Goal: Use online tool/utility: Utilize a website feature to perform a specific function

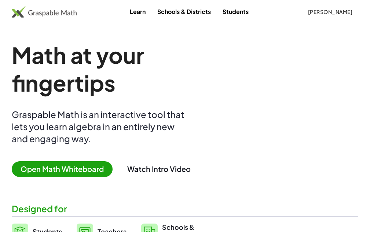
scroll to position [37, 0]
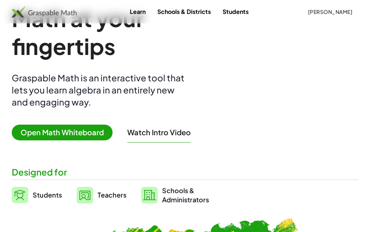
click at [74, 132] on span "Open Math Whiteboard" at bounding box center [62, 133] width 101 height 16
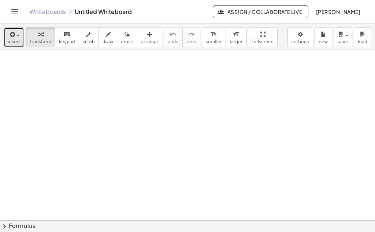
click at [15, 34] on span "button" at bounding box center [15, 35] width 1 height 5
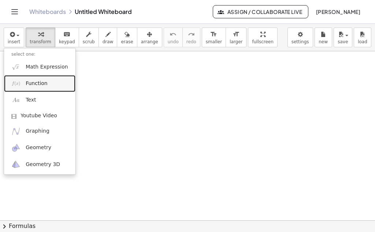
click at [31, 83] on span "Function" at bounding box center [37, 83] width 22 height 7
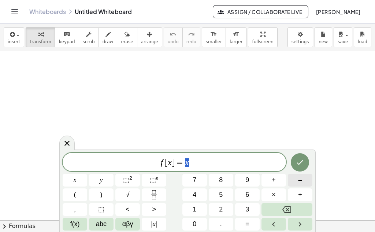
click at [295, 180] on button "–" at bounding box center [300, 180] width 25 height 13
click at [224, 208] on button "2" at bounding box center [221, 209] width 25 height 13
click at [75, 179] on span "x" at bounding box center [75, 180] width 3 height 10
click at [277, 181] on button "+" at bounding box center [274, 180] width 25 height 13
click at [195, 197] on span "4" at bounding box center [195, 195] width 4 height 10
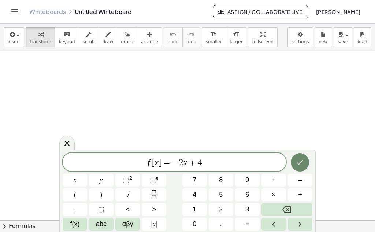
click at [306, 156] on button "Done" at bounding box center [300, 162] width 18 height 18
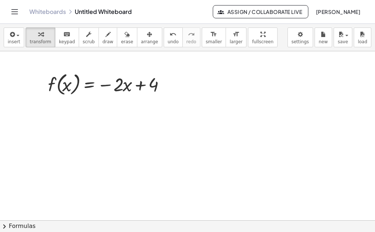
drag, startPoint x: 280, startPoint y: 110, endPoint x: 282, endPoint y: 80, distance: 30.8
click at [282, 82] on div at bounding box center [187, 224] width 375 height 346
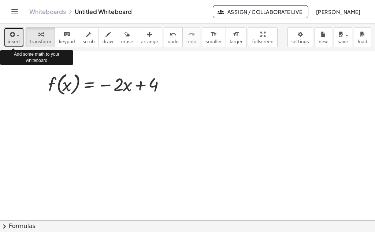
click at [15, 37] on span "button" at bounding box center [15, 35] width 1 height 5
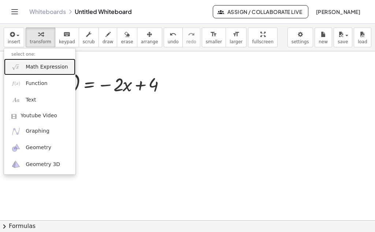
click at [34, 67] on span "Math Expression" at bounding box center [47, 66] width 42 height 7
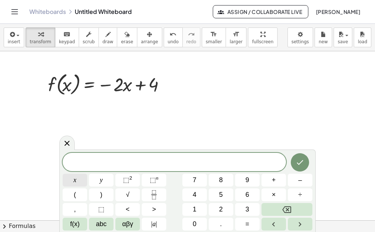
click at [72, 179] on button "x" at bounding box center [75, 180] width 25 height 13
click at [250, 219] on button "=" at bounding box center [247, 224] width 25 height 13
click at [220, 208] on span "2" at bounding box center [221, 210] width 4 height 10
click at [301, 161] on icon "Done" at bounding box center [300, 162] width 9 height 9
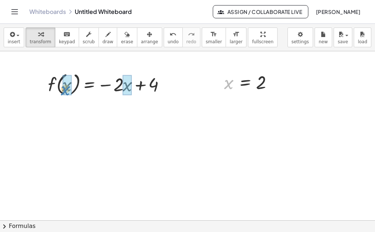
drag, startPoint x: 231, startPoint y: 85, endPoint x: 68, endPoint y: 92, distance: 163.2
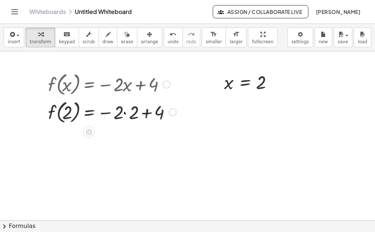
click at [125, 115] on div at bounding box center [112, 112] width 136 height 28
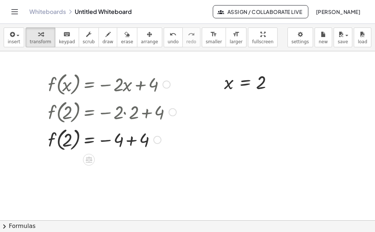
click at [132, 141] on div at bounding box center [112, 139] width 136 height 28
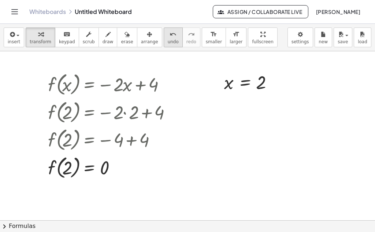
click at [168, 41] on span "undo" at bounding box center [173, 41] width 11 height 5
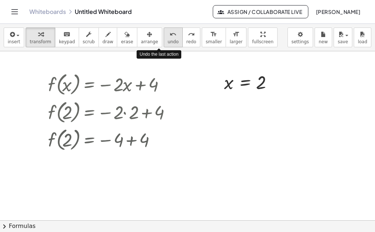
click at [168, 41] on span "undo" at bounding box center [173, 41] width 11 height 5
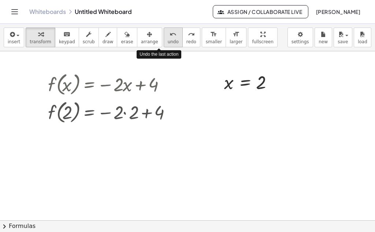
click at [168, 41] on span "undo" at bounding box center [173, 41] width 11 height 5
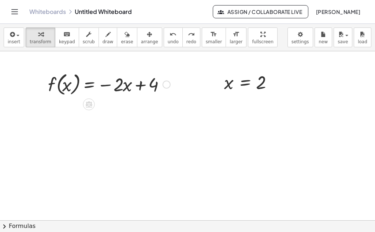
click at [164, 84] on div at bounding box center [167, 85] width 8 height 8
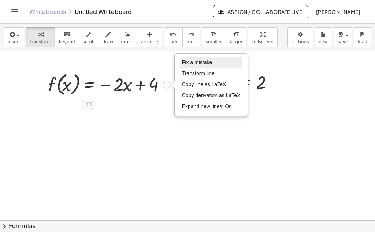
click at [193, 62] on span "Fix a mistake" at bounding box center [197, 62] width 30 height 6
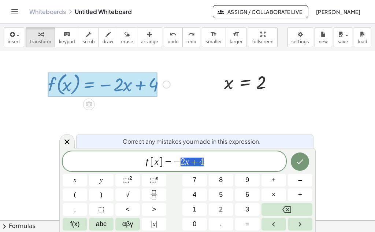
drag, startPoint x: 214, startPoint y: 162, endPoint x: 176, endPoint y: 166, distance: 38.4
click at [176, 164] on span "f [ x ] = − 2 x + 4" at bounding box center [175, 162] width 224 height 12
click at [245, 207] on button "3" at bounding box center [247, 209] width 25 height 13
click at [299, 181] on span "–" at bounding box center [300, 180] width 4 height 10
click at [224, 209] on button "2" at bounding box center [221, 209] width 25 height 13
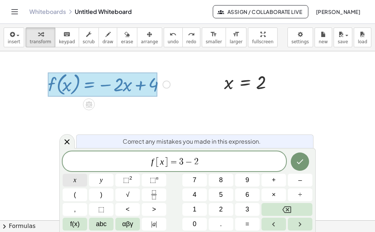
click at [79, 178] on button "x" at bounding box center [75, 180] width 25 height 13
click at [297, 160] on icon "Done" at bounding box center [300, 161] width 9 height 9
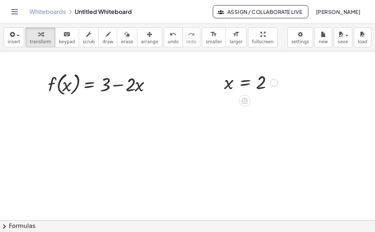
click at [277, 82] on div at bounding box center [274, 83] width 8 height 8
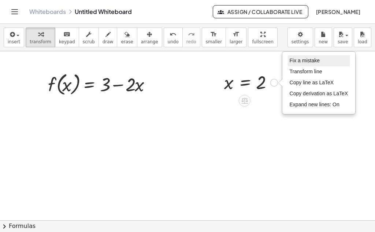
click at [298, 60] on span "Fix a mistake" at bounding box center [305, 61] width 30 height 6
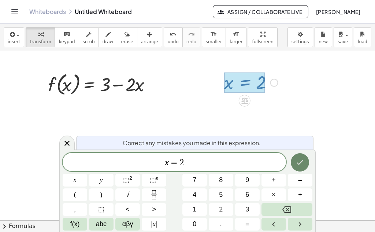
click at [299, 162] on icon "Done" at bounding box center [300, 162] width 9 height 9
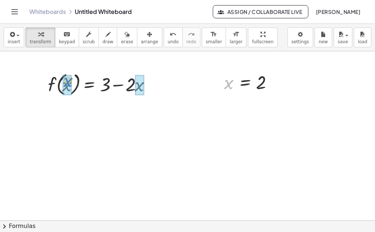
drag, startPoint x: 229, startPoint y: 85, endPoint x: 69, endPoint y: 83, distance: 160.5
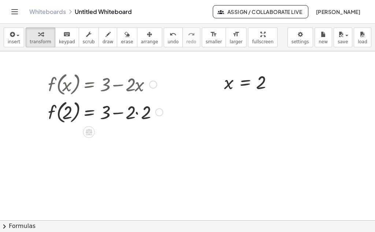
click at [137, 113] on div at bounding box center [105, 112] width 122 height 28
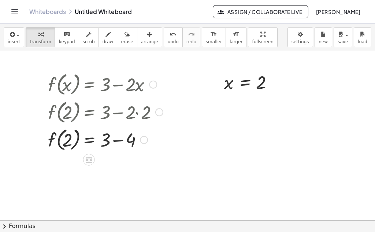
click at [119, 137] on div at bounding box center [105, 139] width 122 height 28
click at [168, 34] on div "undo" at bounding box center [173, 34] width 11 height 9
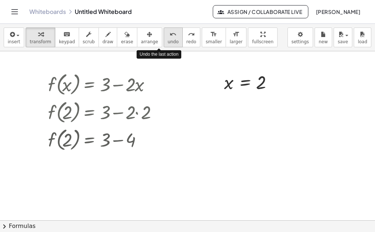
click at [168, 34] on div "undo" at bounding box center [173, 34] width 11 height 9
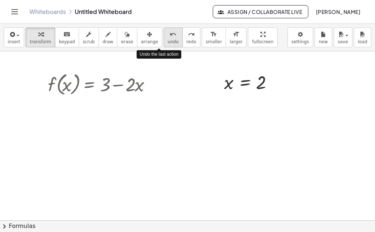
click at [168, 34] on div "undo" at bounding box center [173, 34] width 11 height 9
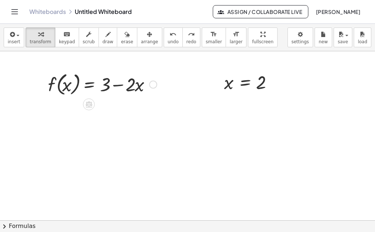
click at [154, 84] on div at bounding box center [153, 85] width 8 height 8
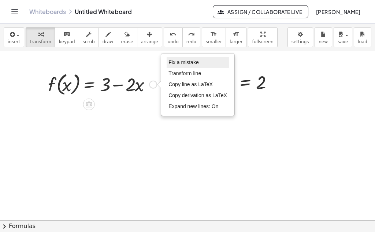
click at [180, 61] on span "Fix a mistake" at bounding box center [184, 62] width 30 height 6
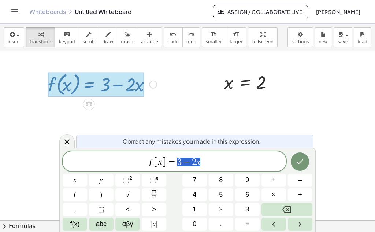
drag, startPoint x: 206, startPoint y: 160, endPoint x: 190, endPoint y: 167, distance: 17.4
click at [179, 162] on span "f [ x ] = 3 − 2 x" at bounding box center [175, 162] width 224 height 12
click at [81, 180] on button "x" at bounding box center [75, 180] width 25 height 13
click at [275, 175] on button "+" at bounding box center [274, 180] width 25 height 13
click at [198, 206] on button "1" at bounding box center [195, 209] width 25 height 13
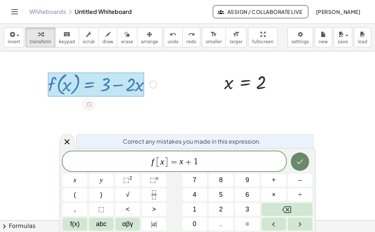
click at [302, 162] on icon "Done" at bounding box center [300, 161] width 9 height 9
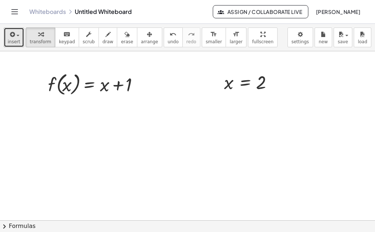
click at [14, 36] on icon "button" at bounding box center [11, 34] width 7 height 9
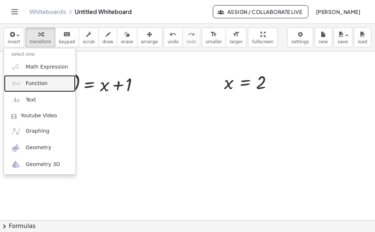
click at [35, 82] on span "Function" at bounding box center [37, 83] width 22 height 7
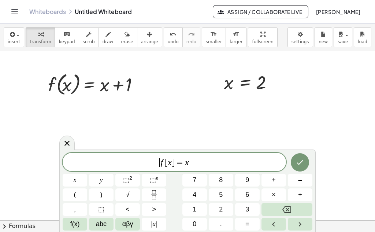
click at [151, 163] on span "​ f [ x ] = x" at bounding box center [175, 163] width 224 height 10
drag, startPoint x: 201, startPoint y: 161, endPoint x: 213, endPoint y: 161, distance: 12.5
click at [204, 161] on span "3 f [ x ] = x ​" at bounding box center [175, 163] width 224 height 10
click at [74, 177] on span "x" at bounding box center [75, 180] width 3 height 10
click at [274, 181] on span "+" at bounding box center [274, 180] width 4 height 10
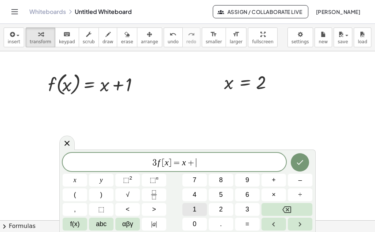
click at [195, 209] on span "1" at bounding box center [195, 210] width 4 height 10
click at [158, 163] on var "f" at bounding box center [156, 163] width 3 height 10
click at [157, 162] on var "f" at bounding box center [156, 163] width 3 height 10
click at [65, 142] on icon at bounding box center [67, 143] width 9 height 9
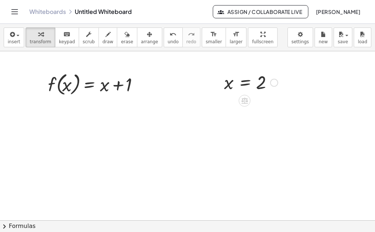
click at [273, 83] on div "Fix a mistake Transform line Copy line as LaTeX Copy derivation as LaTeX Expand…" at bounding box center [274, 83] width 8 height 8
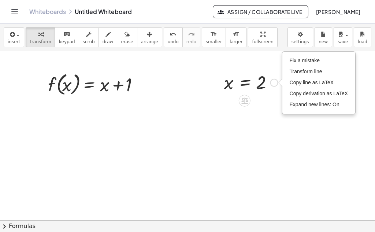
click at [299, 55] on div "Fix a mistake Transform line Copy line as LaTeX Copy derivation as LaTeX Expand…" at bounding box center [319, 83] width 73 height 62
click at [300, 59] on span "Fix a mistake" at bounding box center [305, 61] width 30 height 6
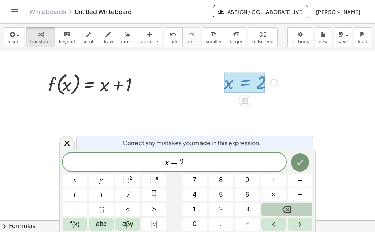
click at [283, 205] on button "Backspace" at bounding box center [287, 209] width 51 height 13
click at [200, 207] on button "1" at bounding box center [195, 209] width 25 height 13
click at [295, 163] on button "Done" at bounding box center [300, 162] width 18 height 18
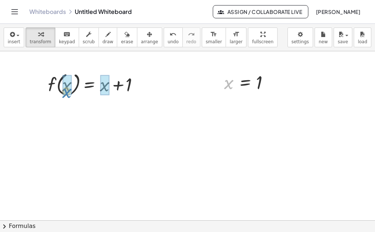
drag, startPoint x: 227, startPoint y: 85, endPoint x: 65, endPoint y: 93, distance: 161.9
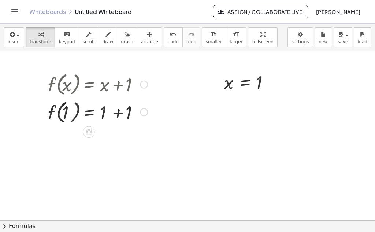
click at [117, 110] on div at bounding box center [97, 112] width 107 height 28
